Goal: Check status: Check status

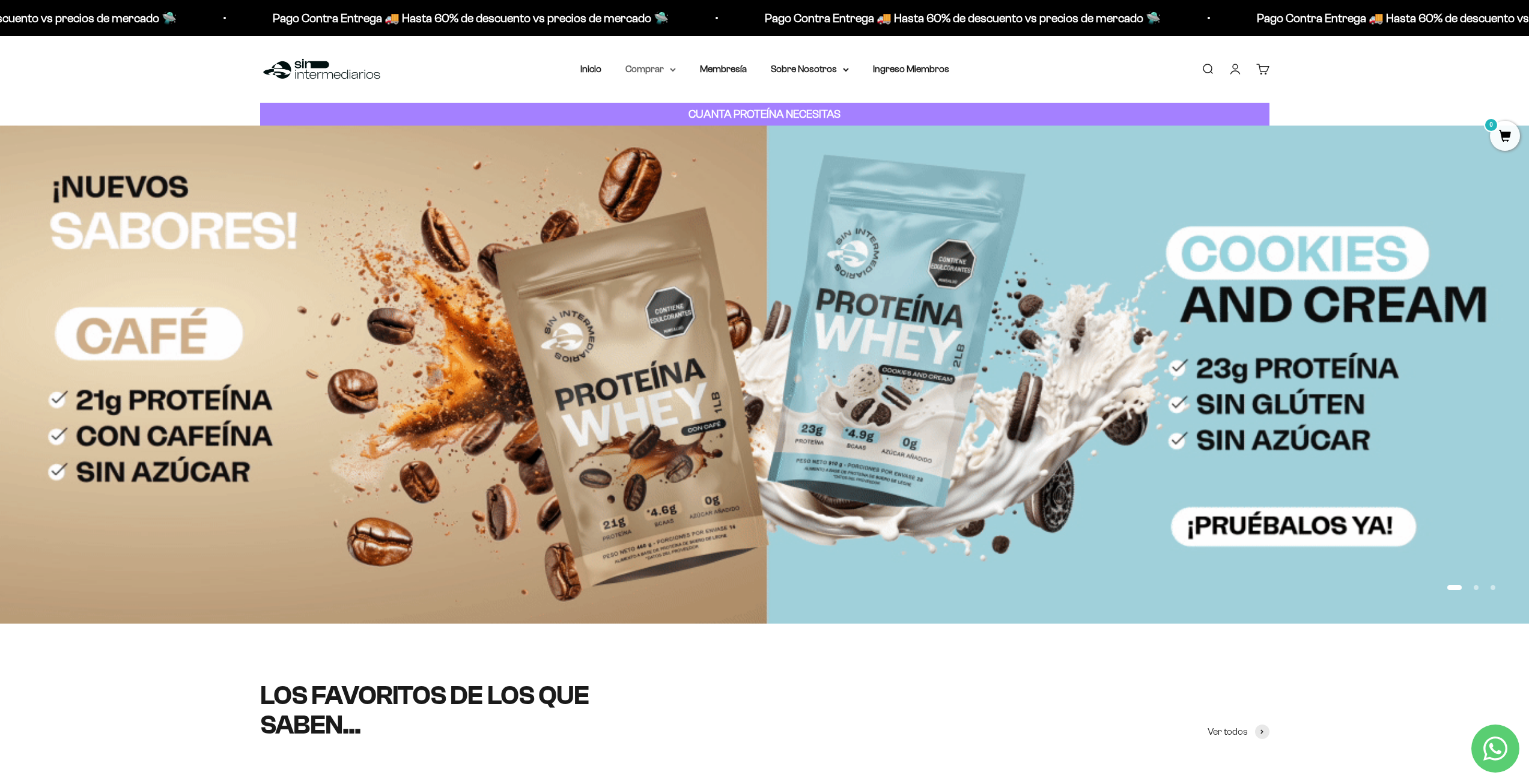
click at [667, 73] on summary "Comprar" at bounding box center [651, 68] width 51 height 16
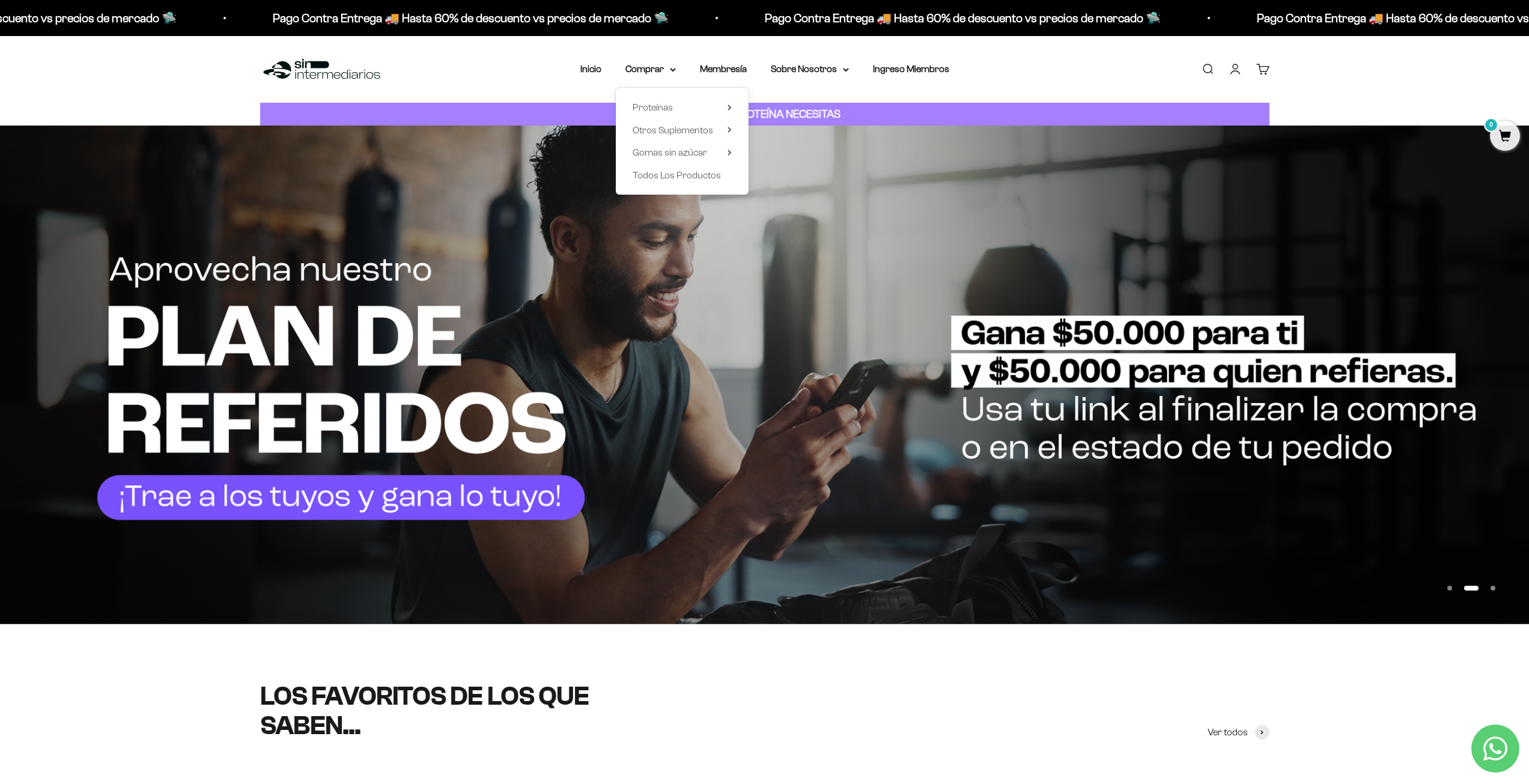
click at [1234, 72] on link "Iniciar sesión" at bounding box center [1235, 69] width 13 height 13
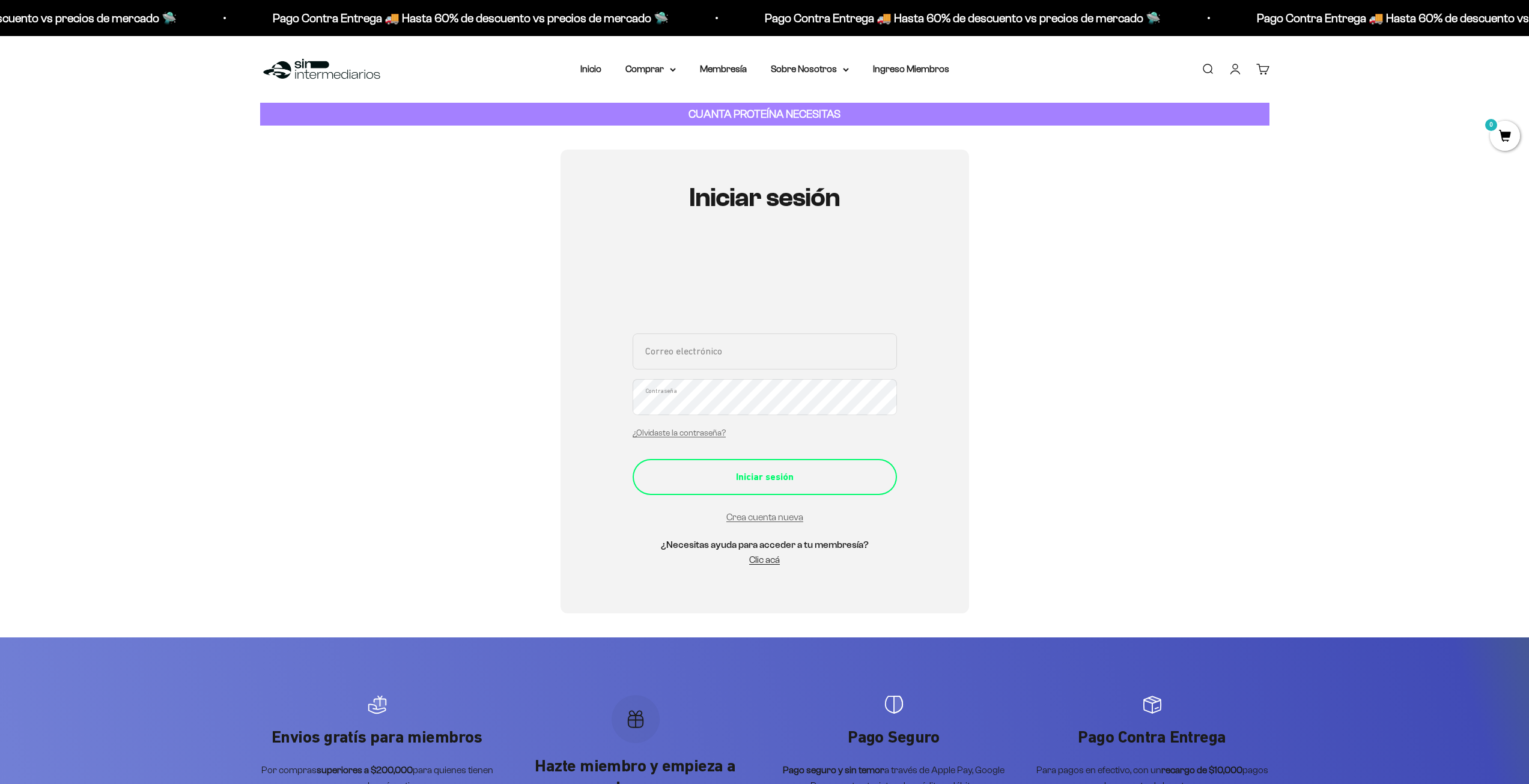
type input "[EMAIL_ADDRESS][DOMAIN_NAME]"
click at [743, 482] on div "Iniciar sesión" at bounding box center [765, 476] width 217 height 16
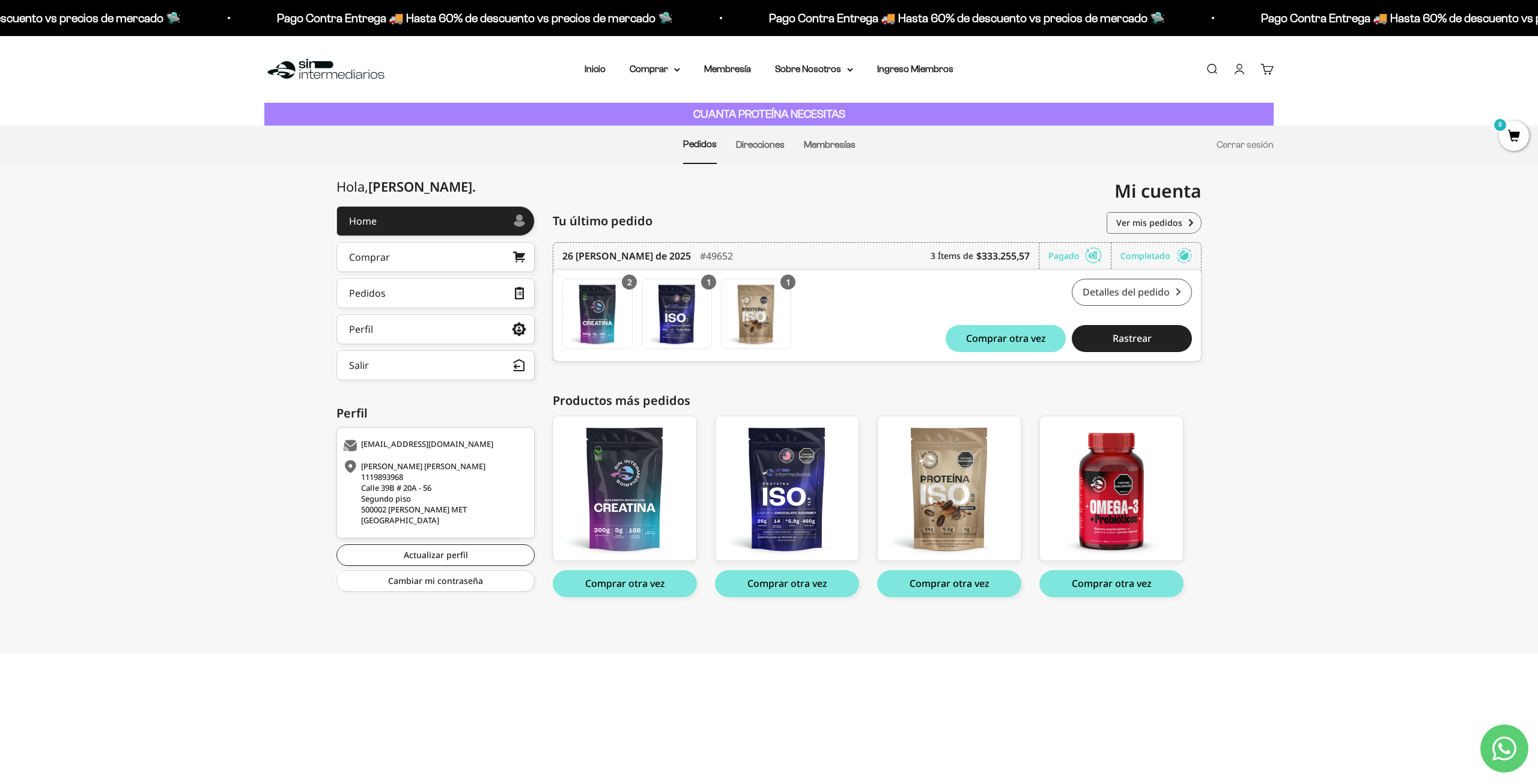
click at [1116, 299] on link "Detalles del pedido" at bounding box center [1132, 291] width 120 height 27
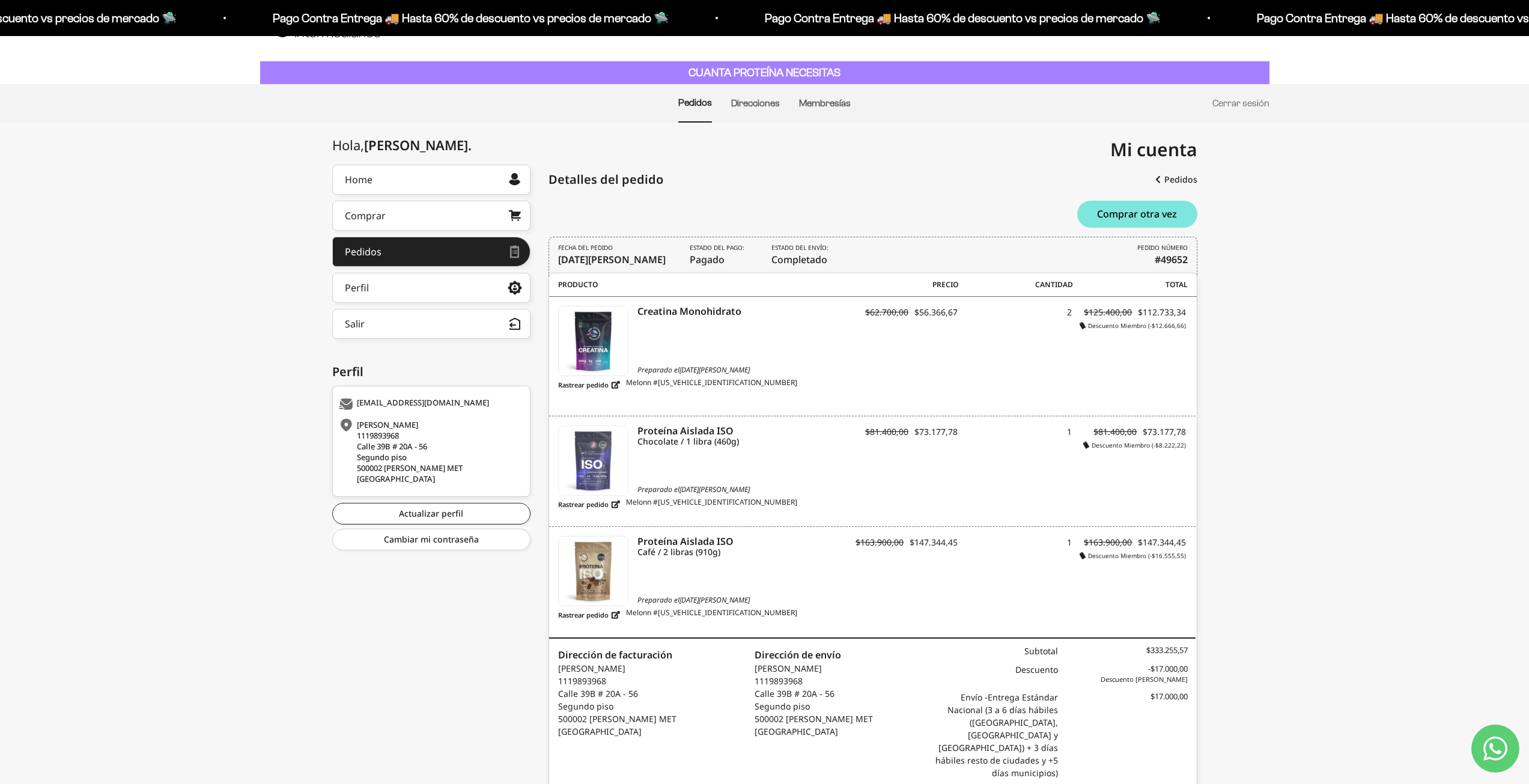
scroll to position [107, 0]
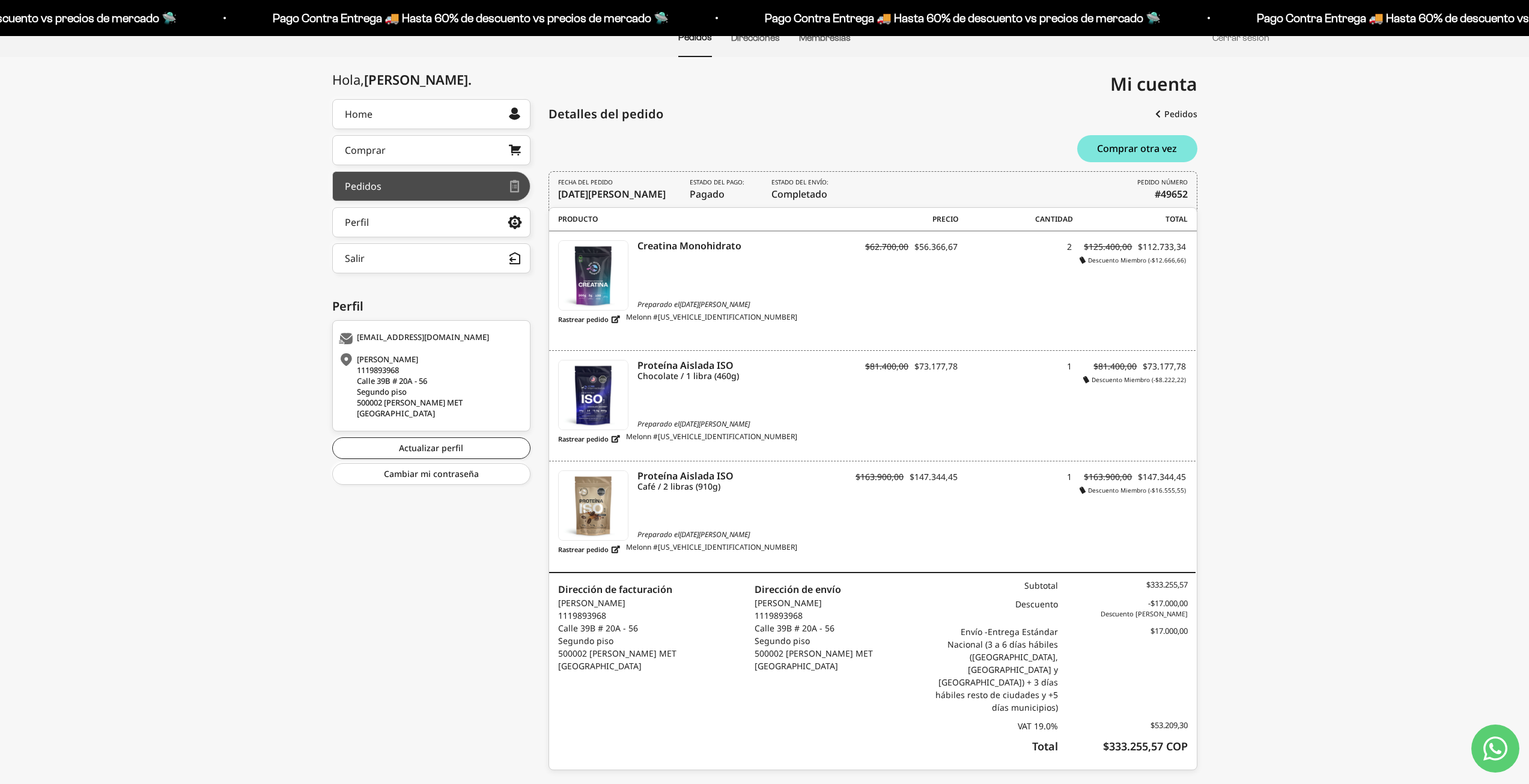
click at [418, 181] on link "Pedidos" at bounding box center [430, 186] width 198 height 30
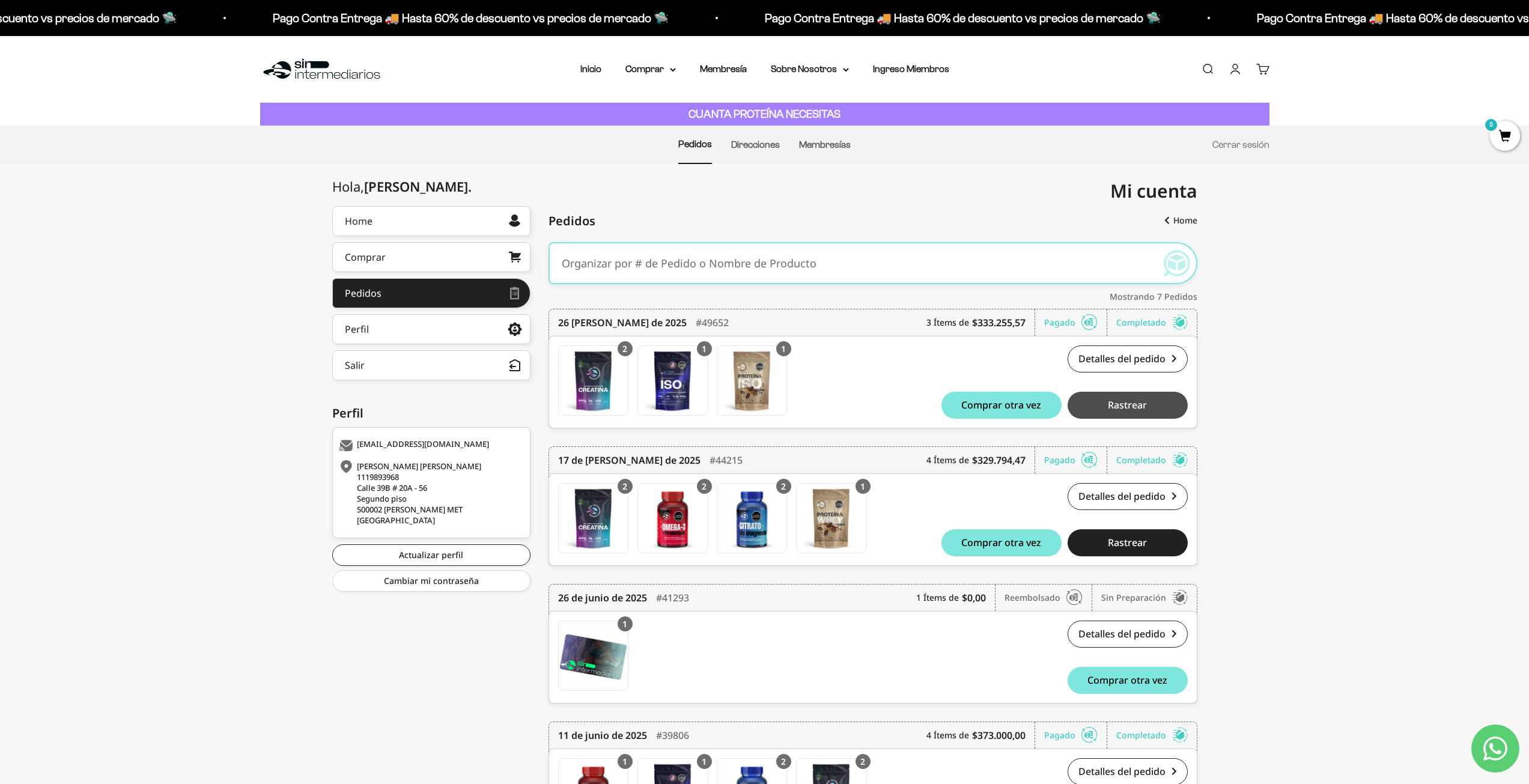
click at [1090, 404] on button "Rastrear" at bounding box center [1127, 404] width 120 height 27
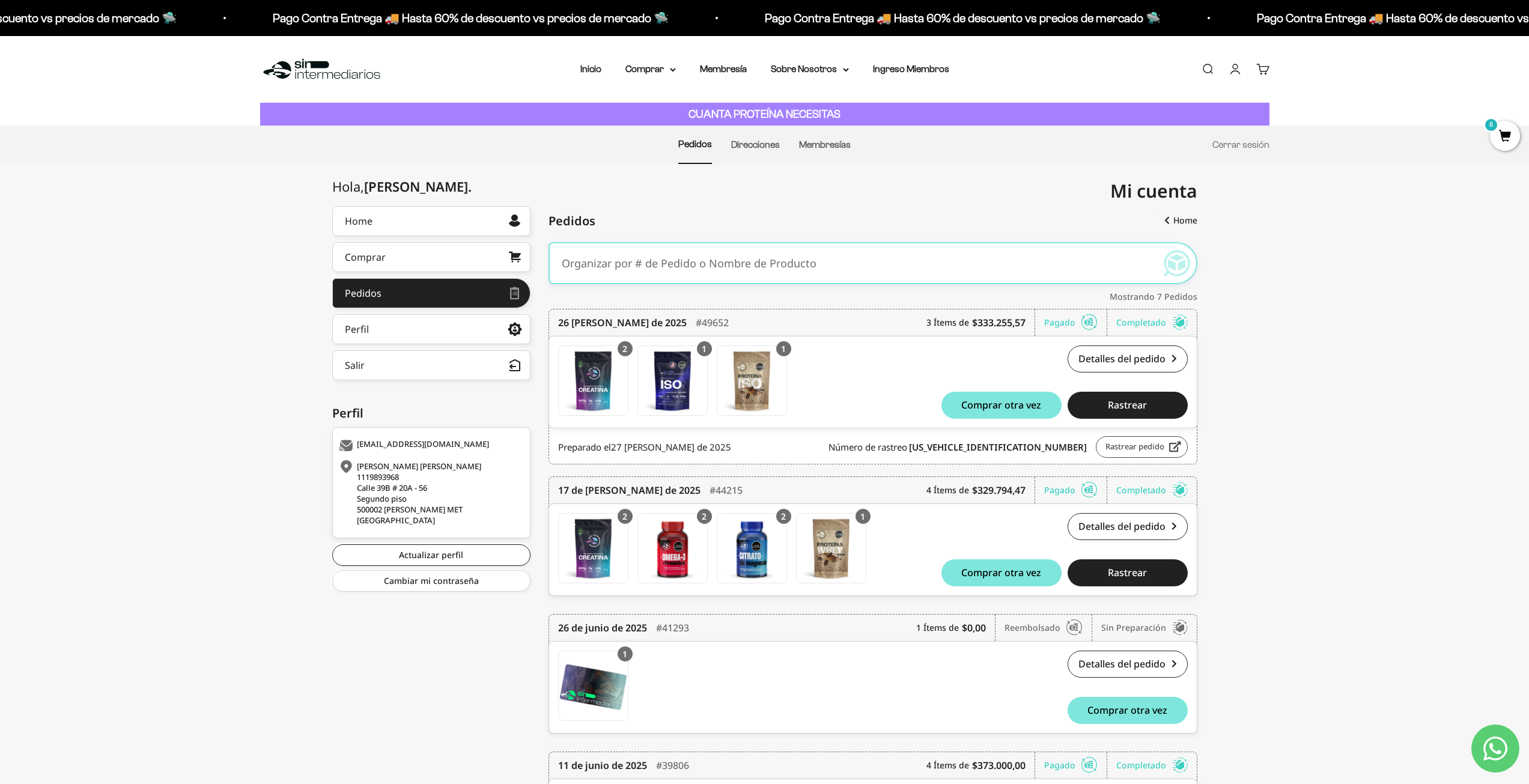
click at [1118, 442] on link "Rastrear pedido" at bounding box center [1142, 446] width 92 height 21
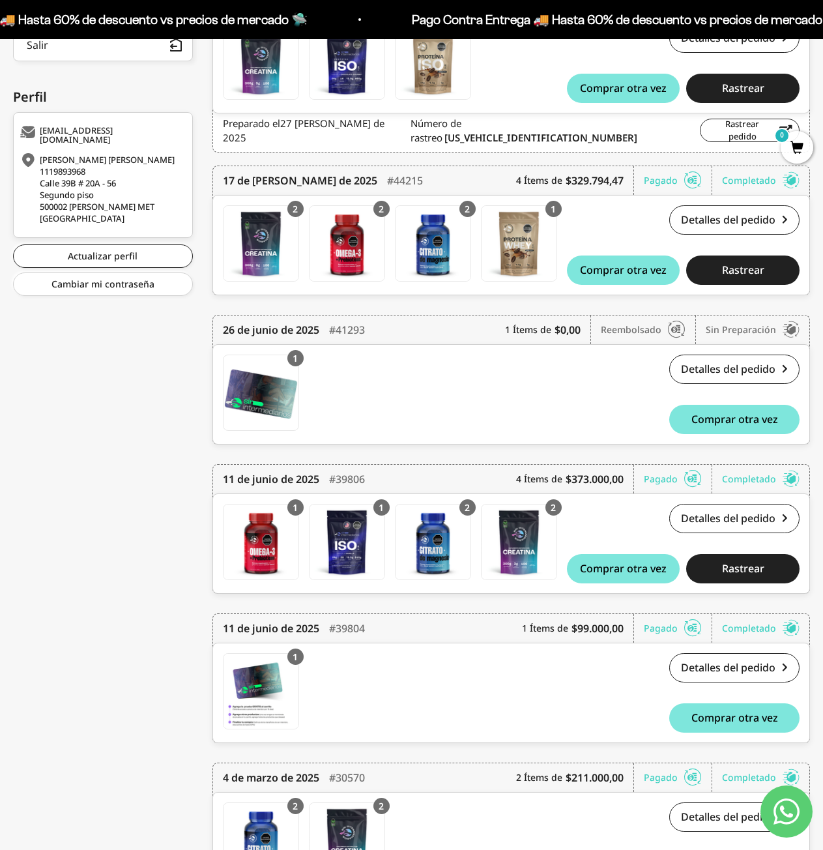
scroll to position [334, 0]
